Goal: Task Accomplishment & Management: Use online tool/utility

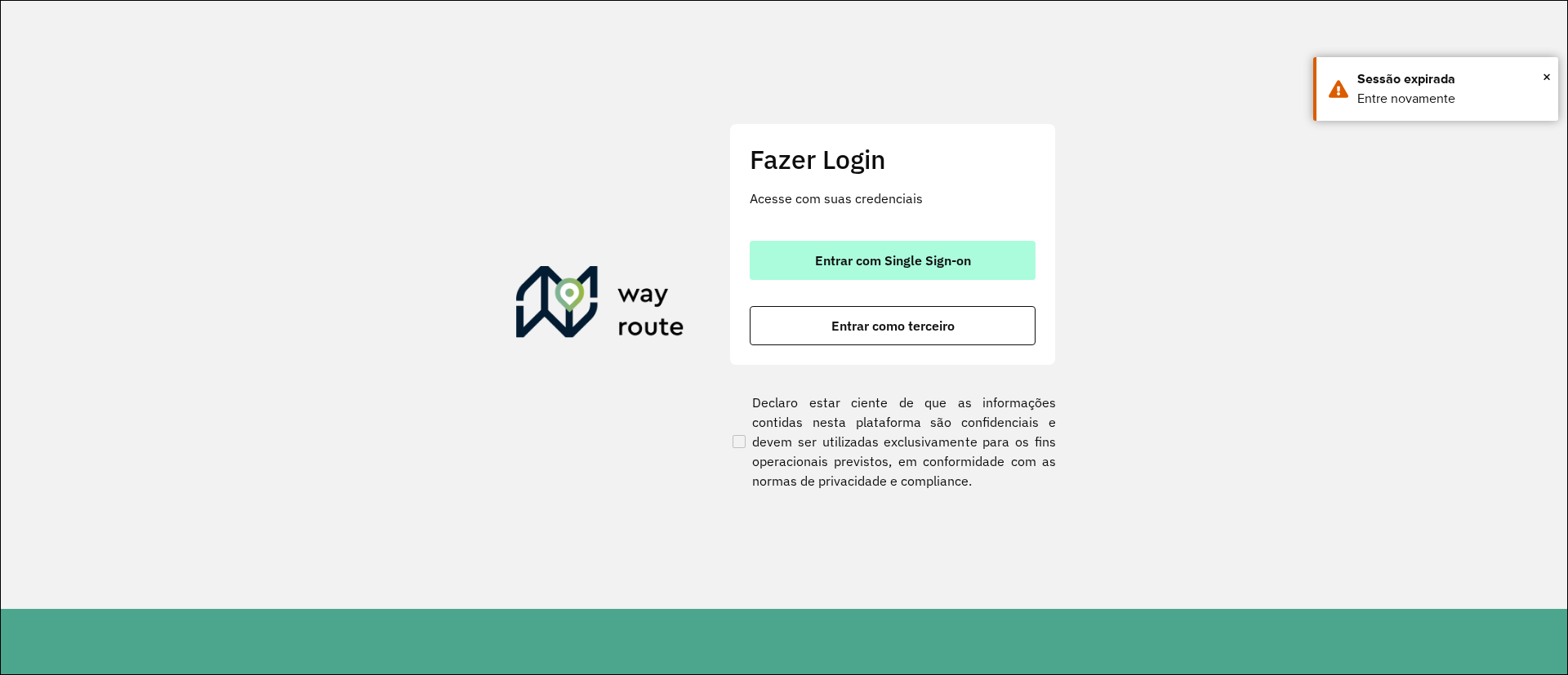
click at [840, 261] on span "Entrar com Single Sign-on" at bounding box center [893, 260] width 156 height 13
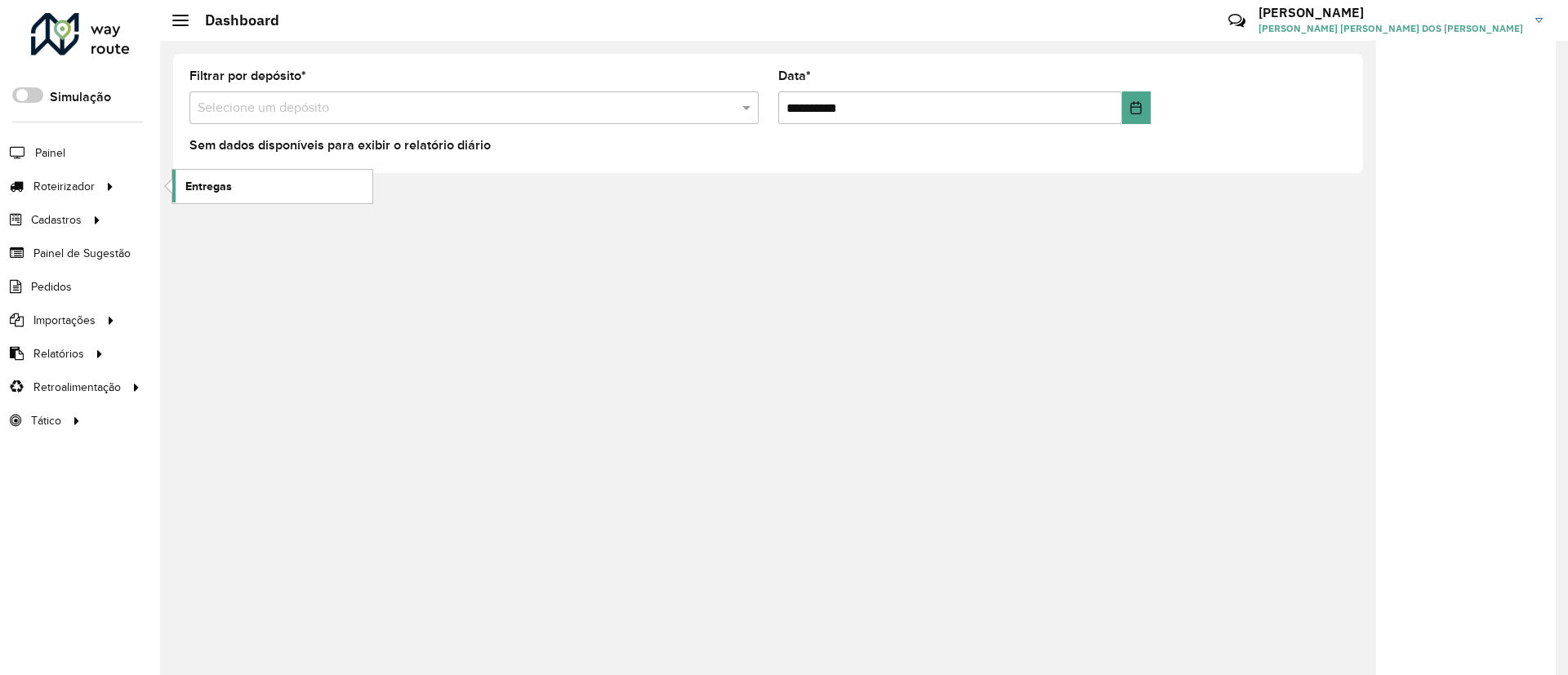
click at [226, 189] on span "Entregas" at bounding box center [208, 186] width 46 height 17
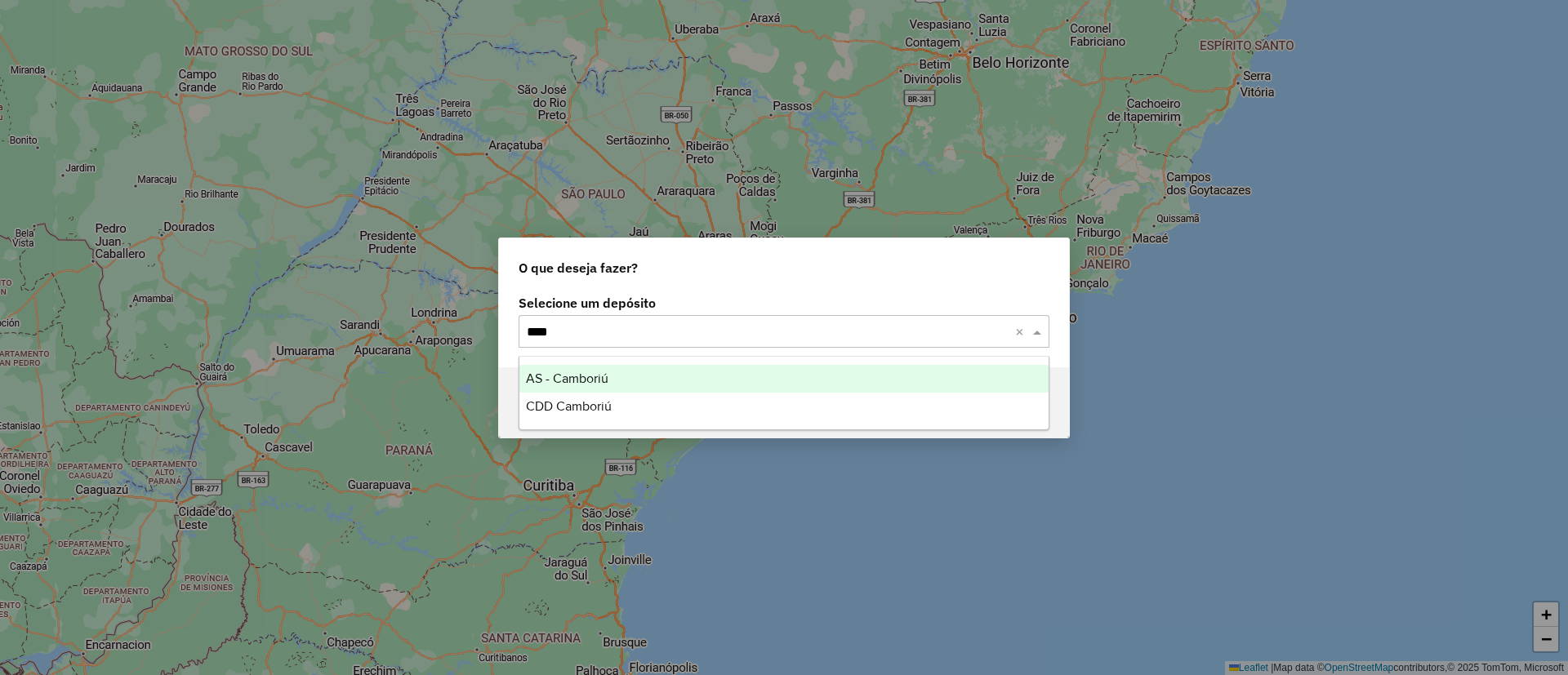
type input "*****"
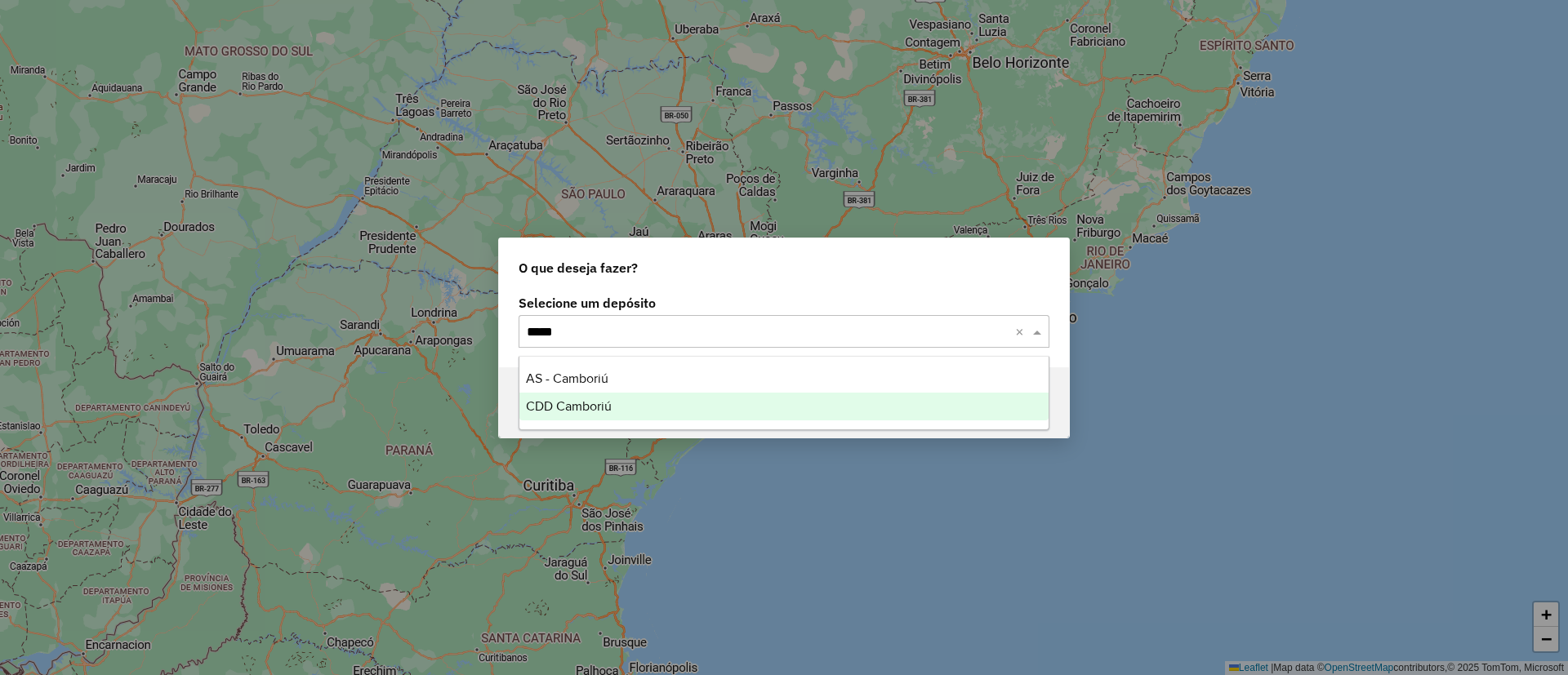
click at [606, 410] on span "CDD Camboriú" at bounding box center [569, 406] width 86 height 14
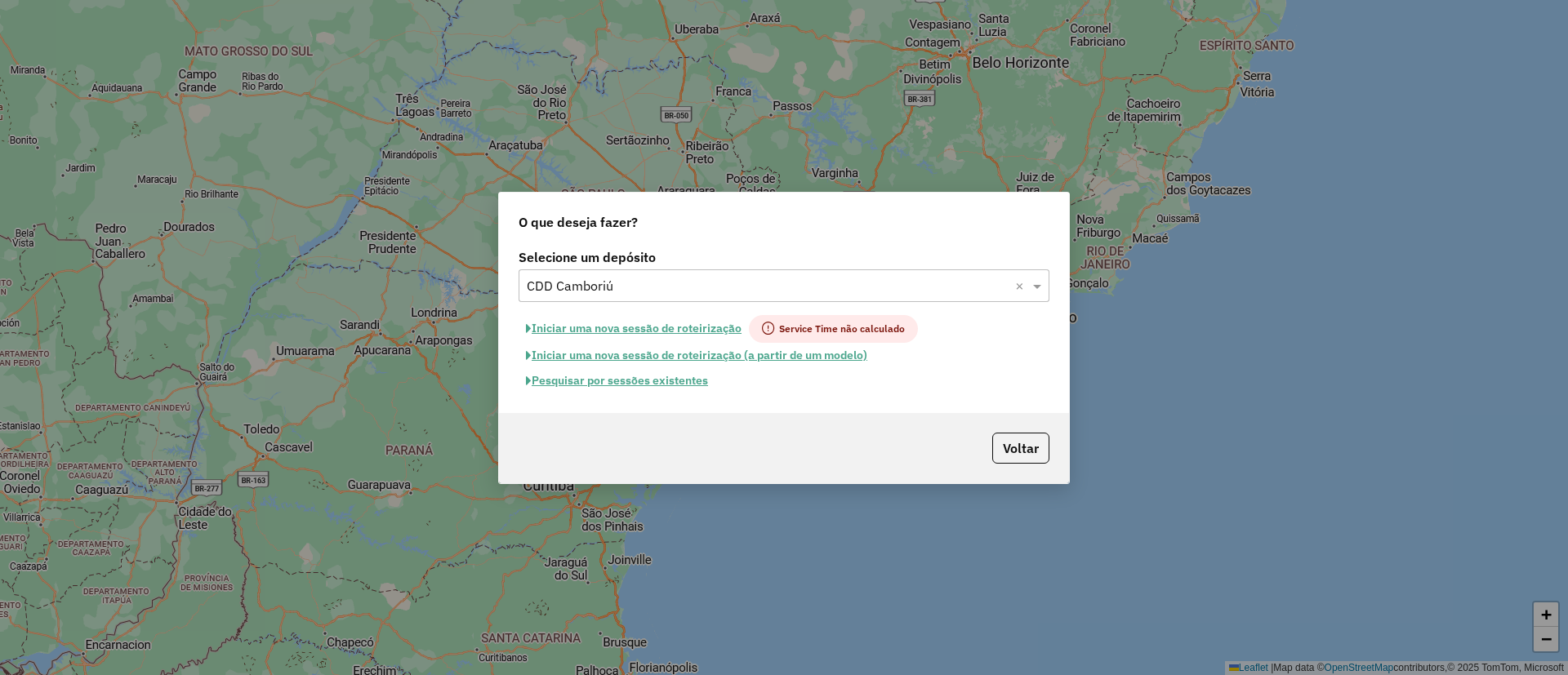
click at [610, 377] on button "Pesquisar por sessões existentes" at bounding box center [616, 381] width 196 height 26
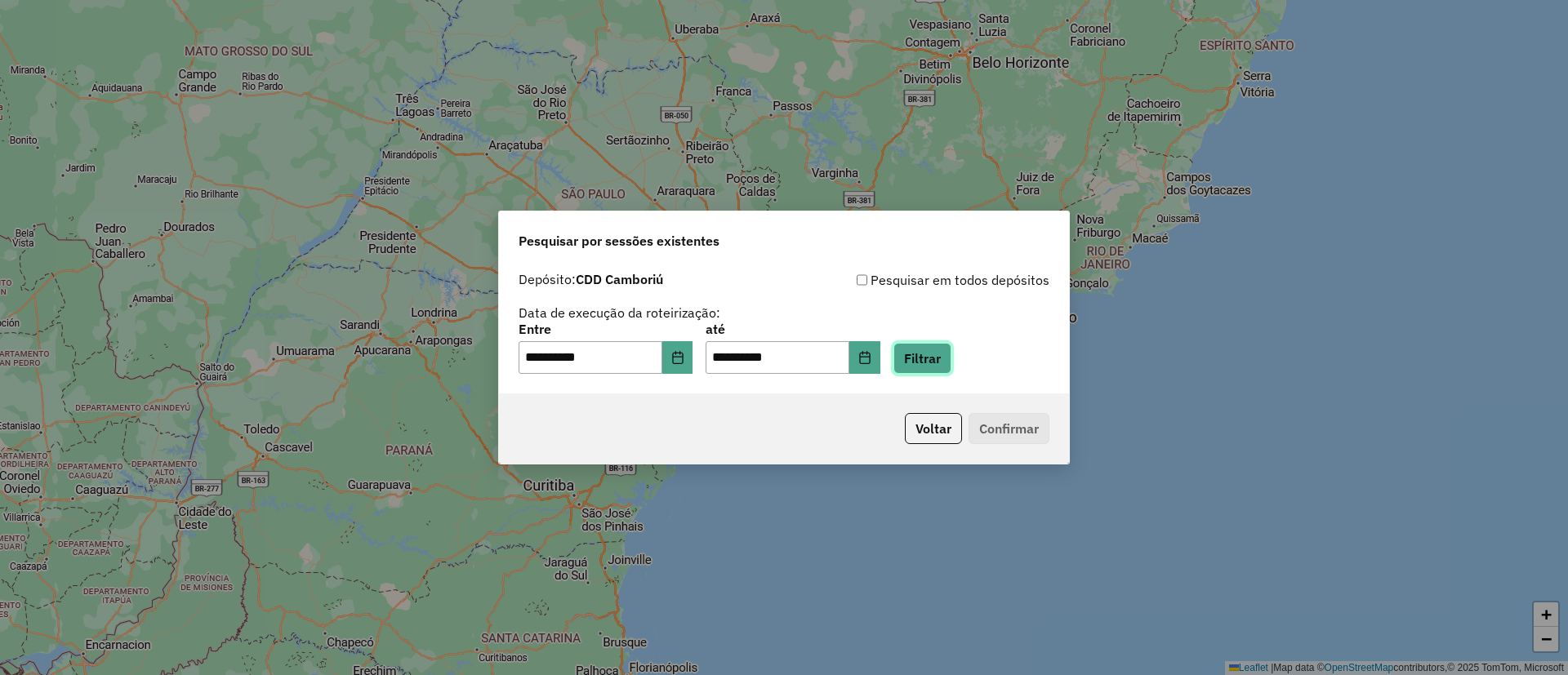
click at [945, 361] on button "Filtrar" at bounding box center [922, 357] width 58 height 31
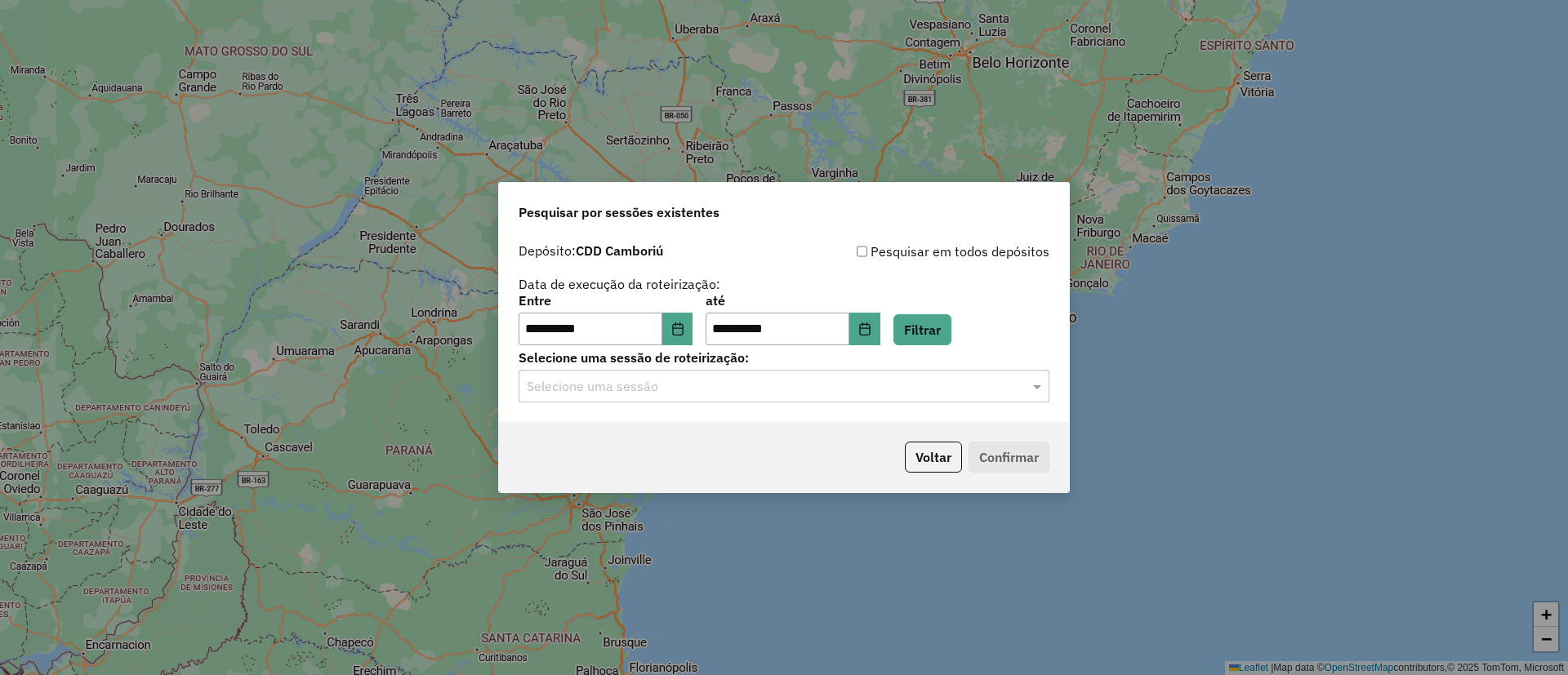
click at [943, 393] on input "text" at bounding box center [767, 387] width 482 height 20
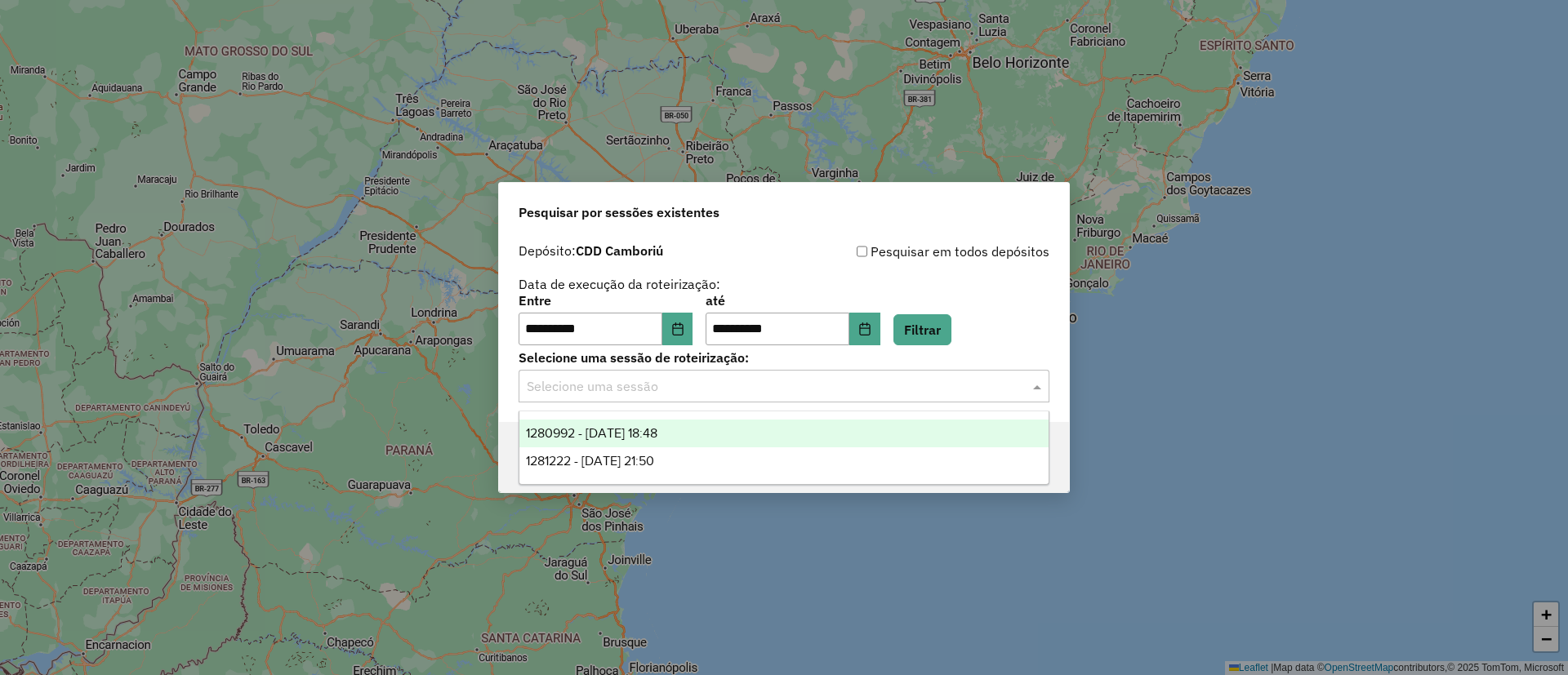
click at [771, 435] on div "1280992 - 23/09/2025 18:48" at bounding box center [784, 433] width 529 height 28
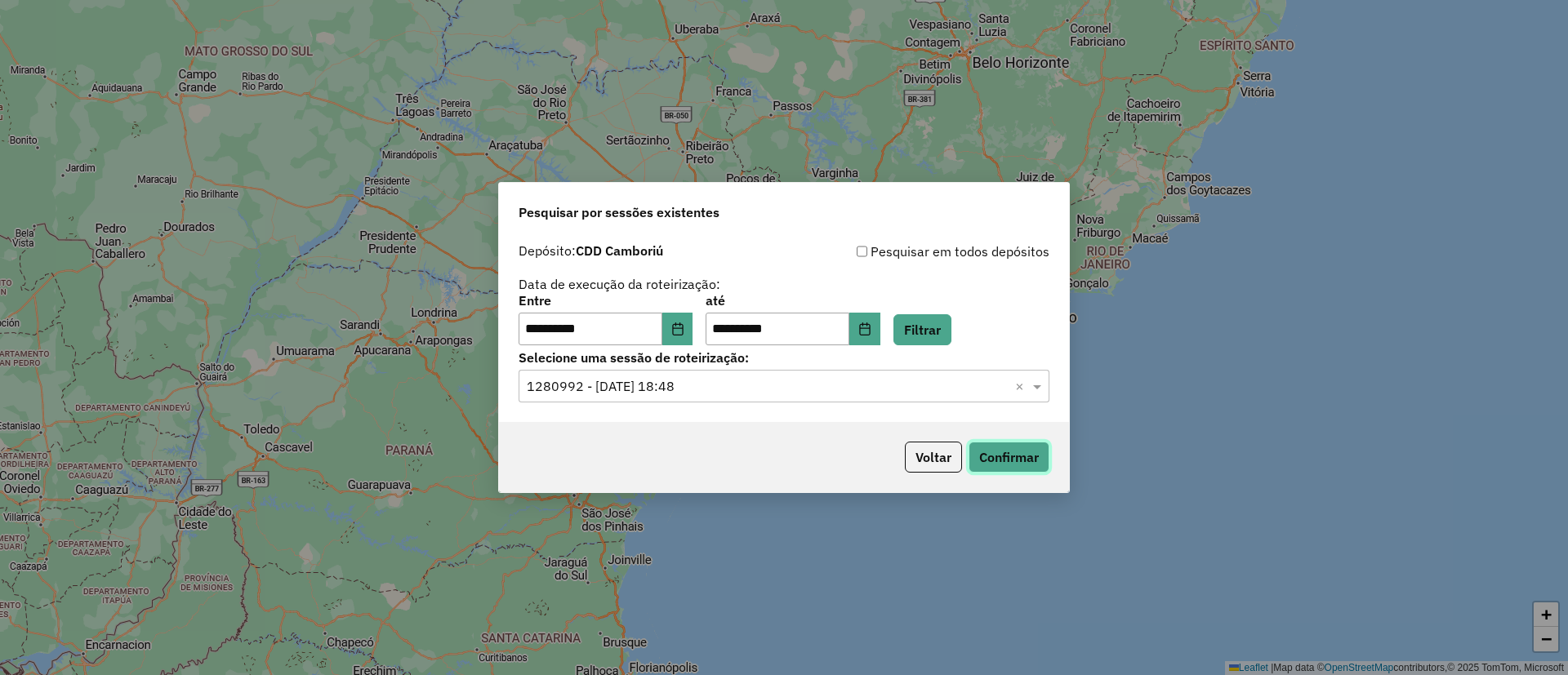
click at [997, 451] on button "Confirmar" at bounding box center [1009, 456] width 81 height 31
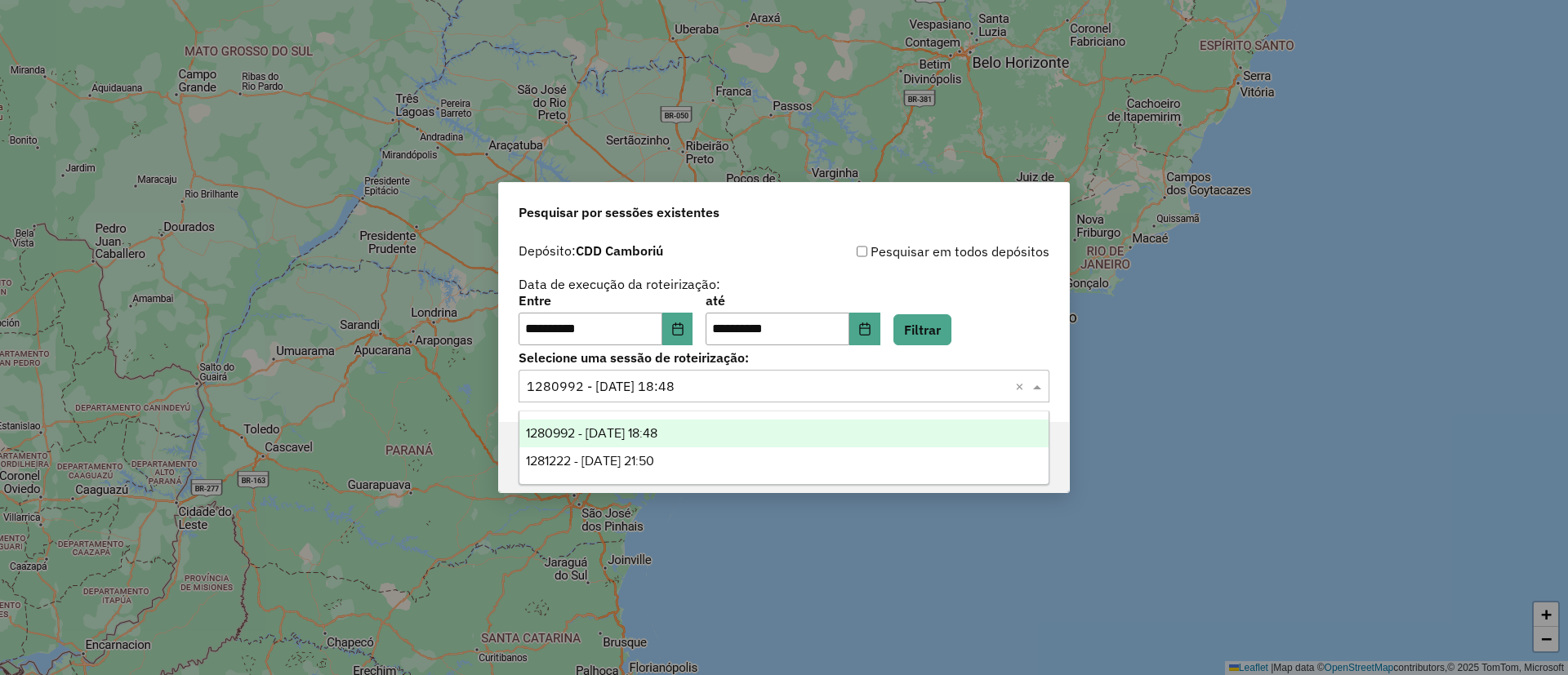
click at [723, 380] on input "text" at bounding box center [767, 387] width 482 height 20
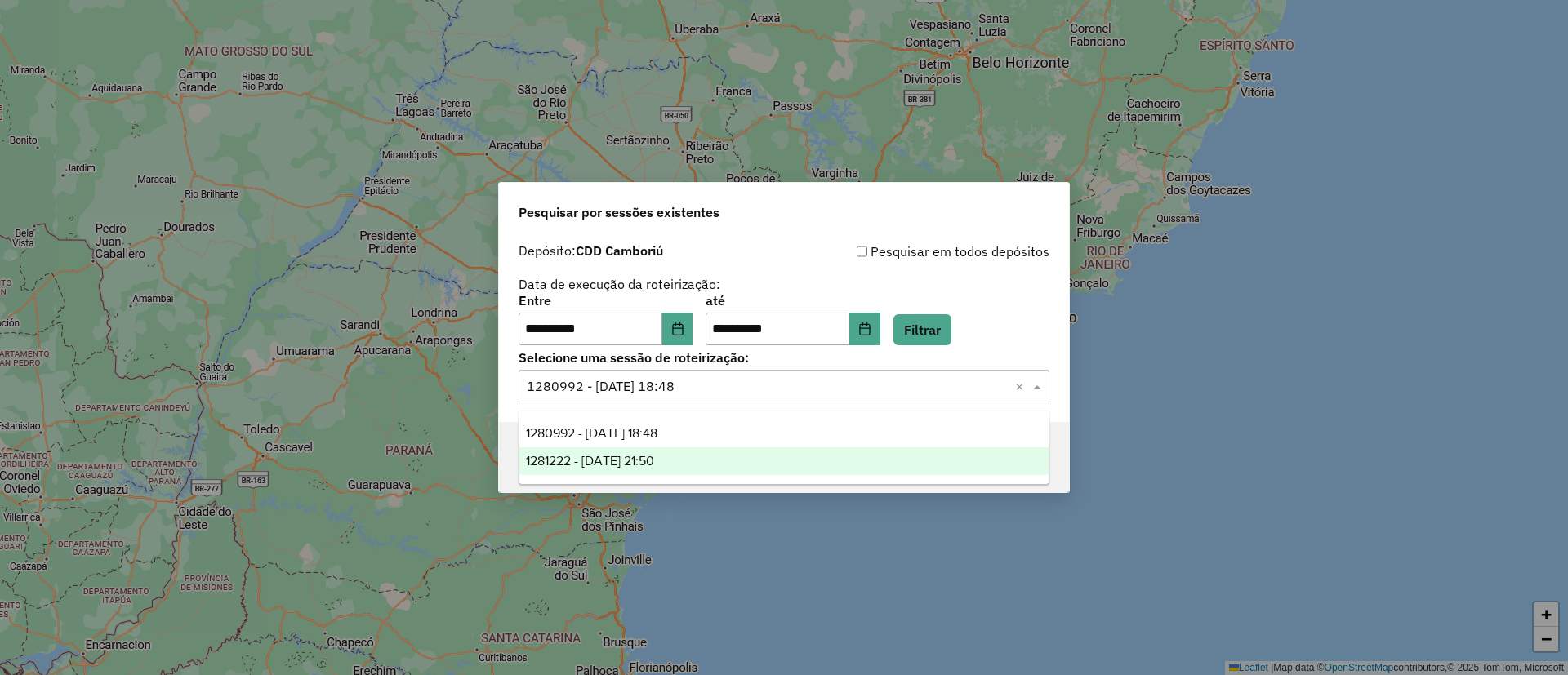
click at [720, 451] on div "1281222 - 23/09/2025 21:50" at bounding box center [784, 461] width 529 height 28
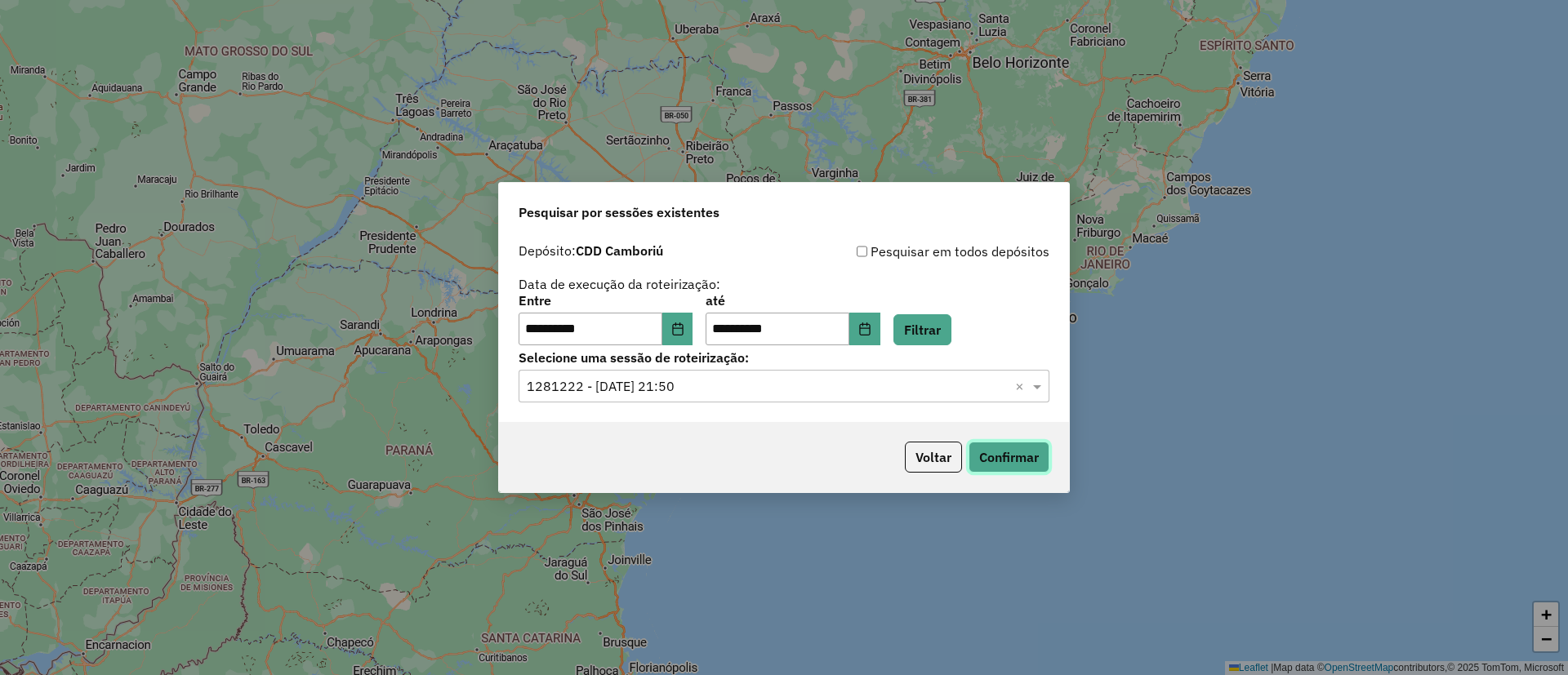
click at [1028, 449] on button "Confirmar" at bounding box center [1009, 456] width 81 height 31
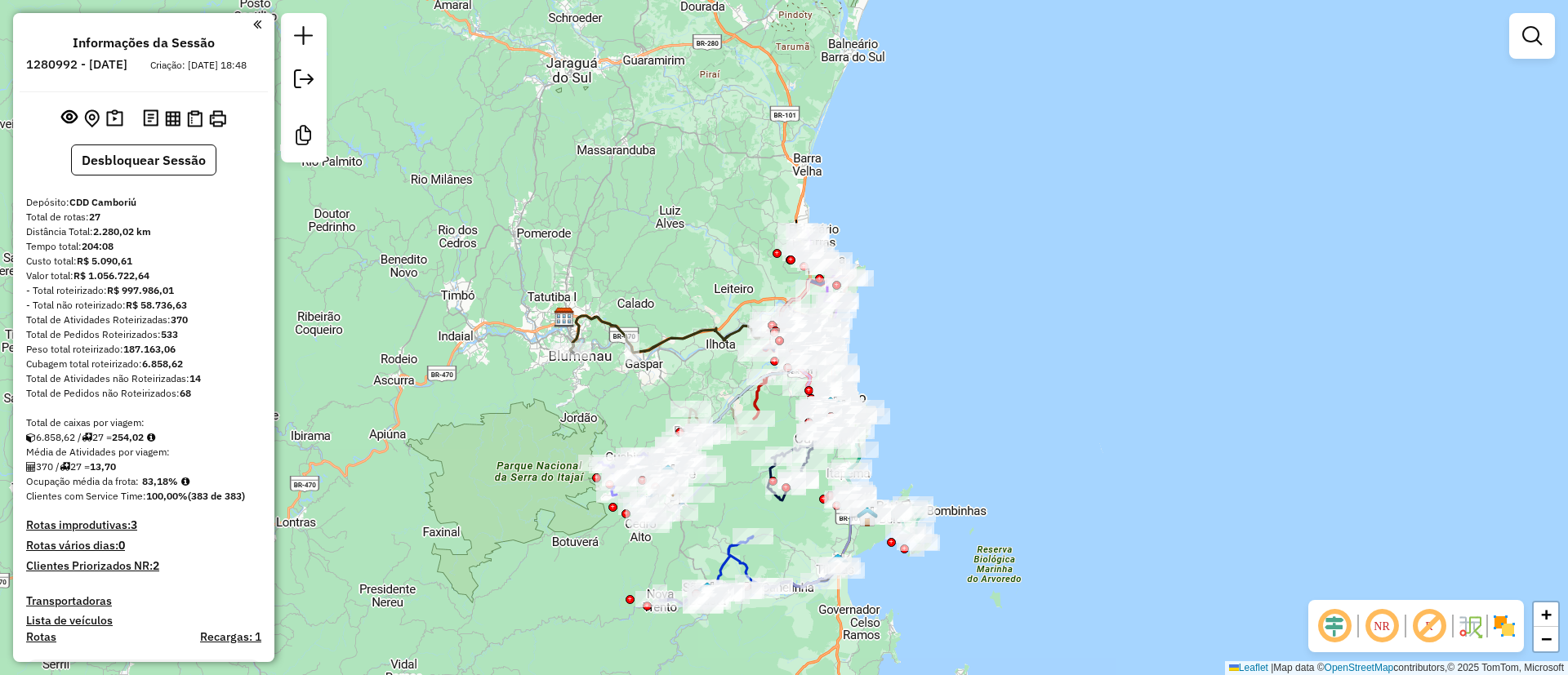
click at [1433, 621] on em at bounding box center [1429, 626] width 39 height 39
click at [1514, 629] on img at bounding box center [1504, 626] width 26 height 26
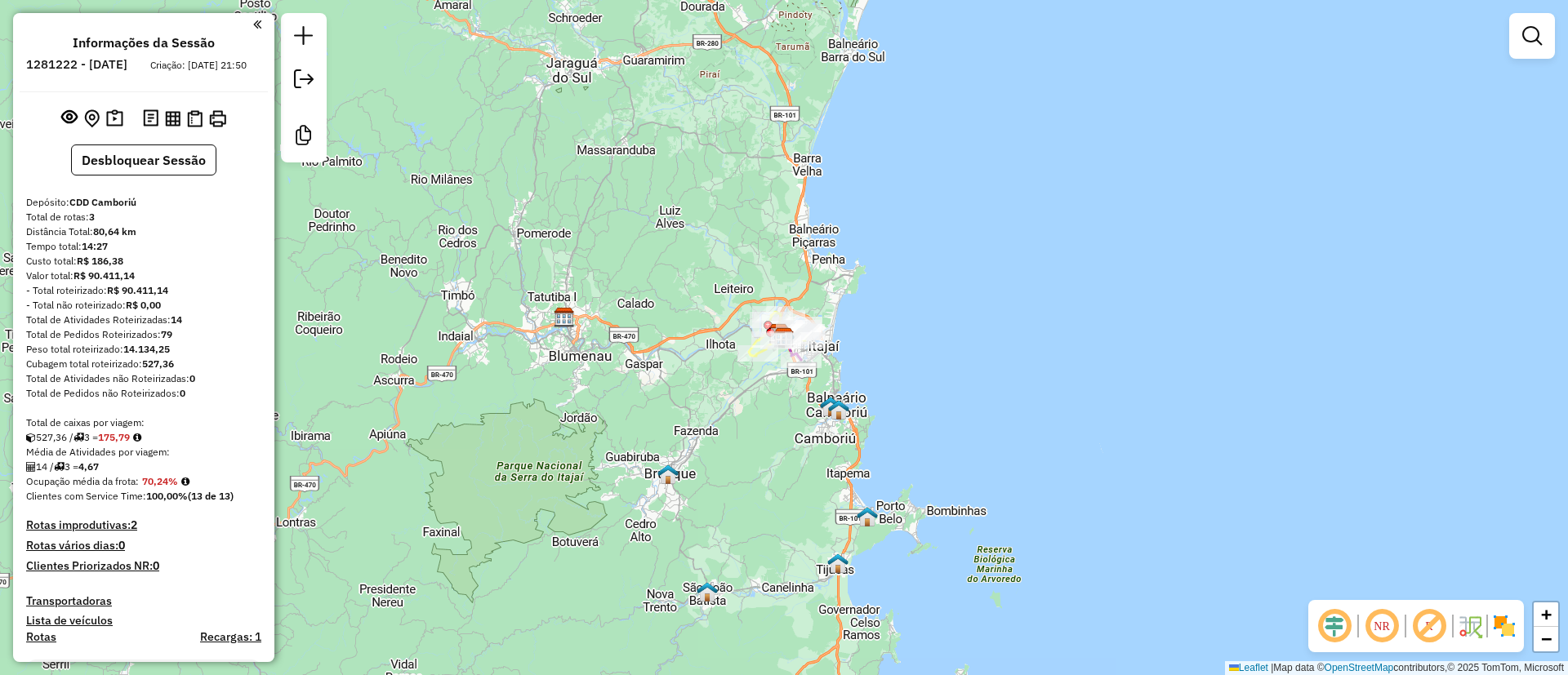
click at [1428, 626] on em at bounding box center [1429, 626] width 39 height 39
click at [1508, 629] on img at bounding box center [1504, 626] width 26 height 26
